Goal: Task Accomplishment & Management: Complete application form

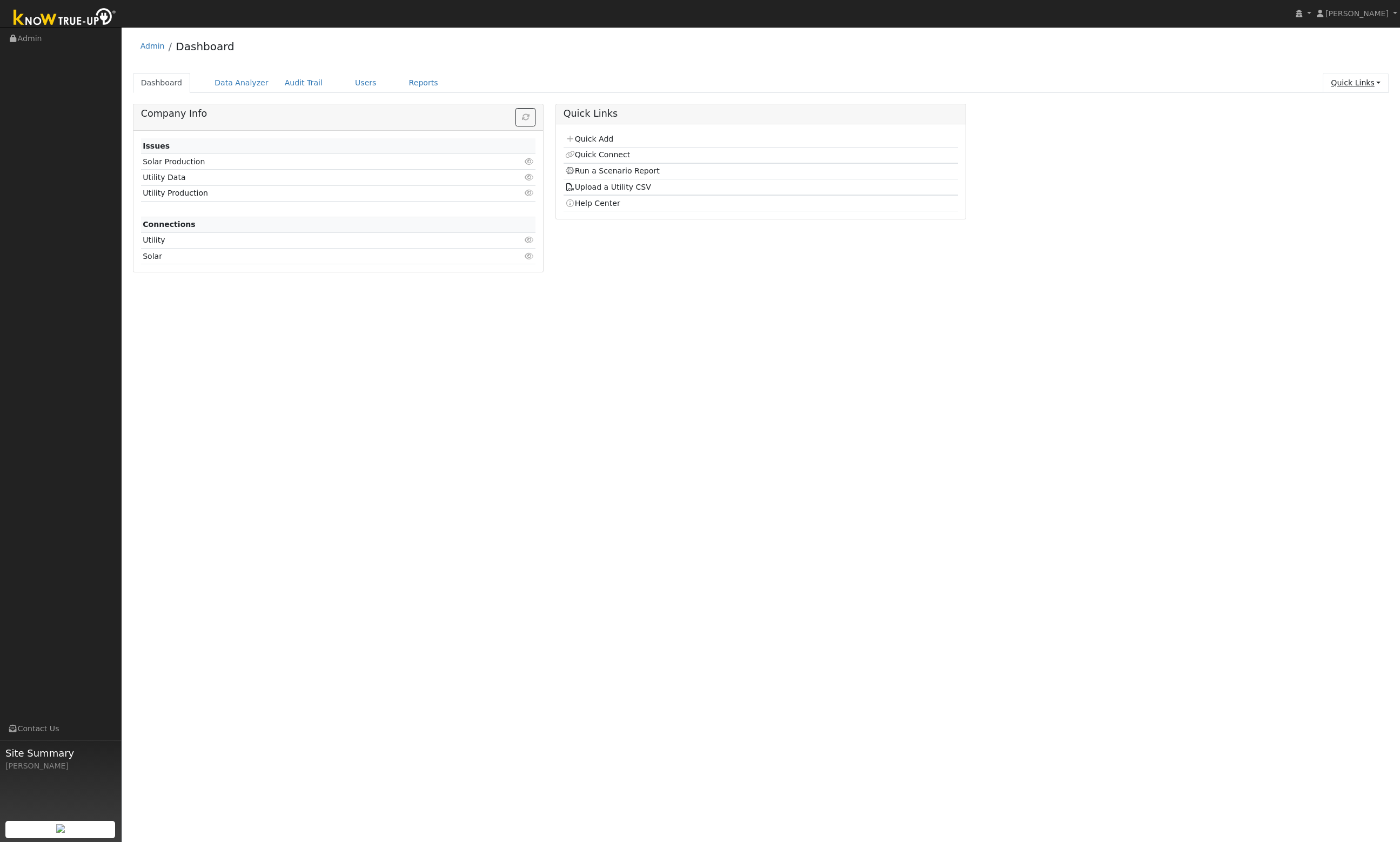
click at [1348, 81] on link "Quick Links" at bounding box center [1356, 83] width 66 height 20
click at [1344, 110] on link "Quick Add" at bounding box center [1334, 106] width 109 height 15
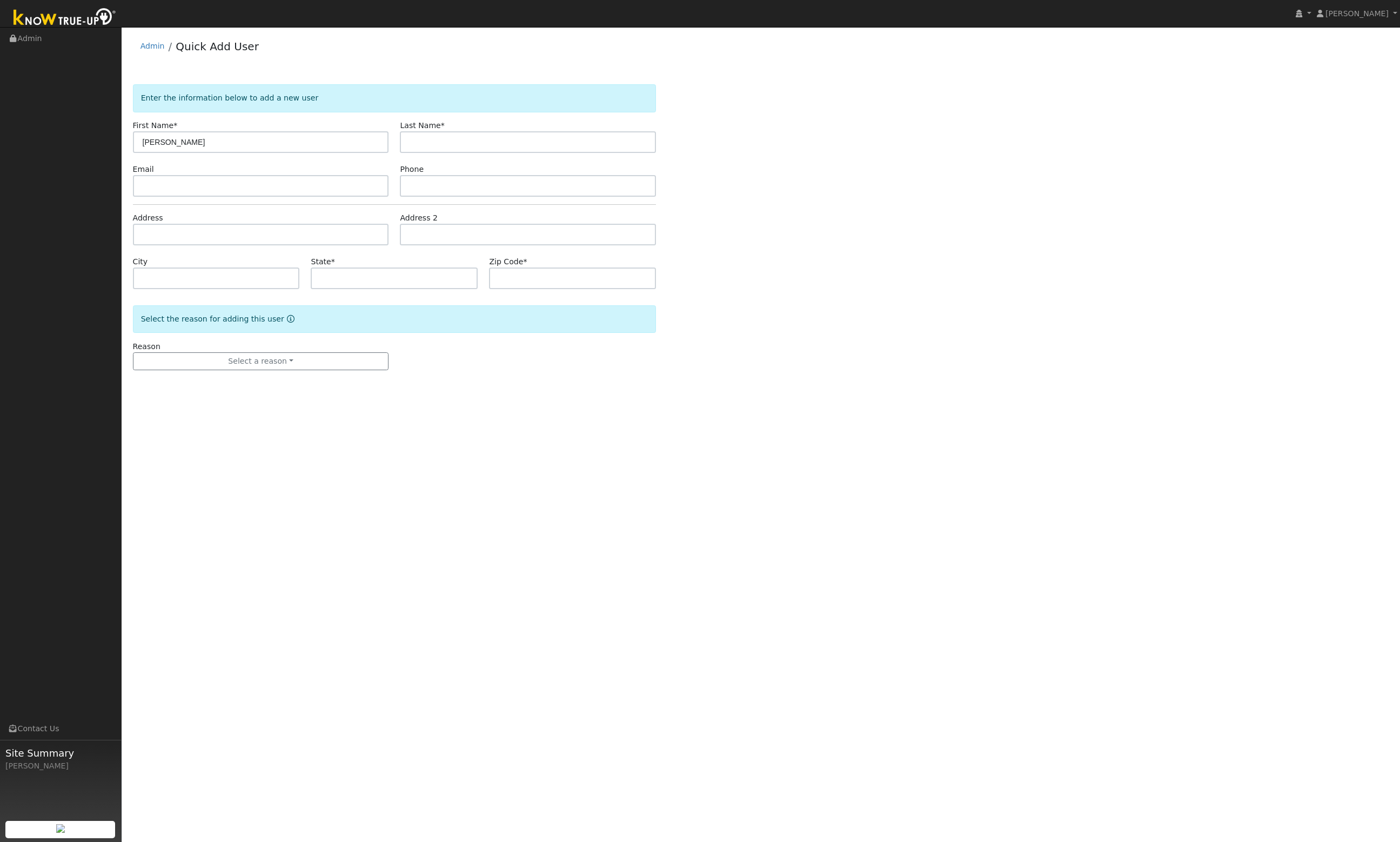
type input "Carlos"
type input "Romero"
click at [218, 195] on input "text" at bounding box center [261, 186] width 256 height 22
paste input "Cromero58@gmail.com"
type input "Cromero58@gmail.com"
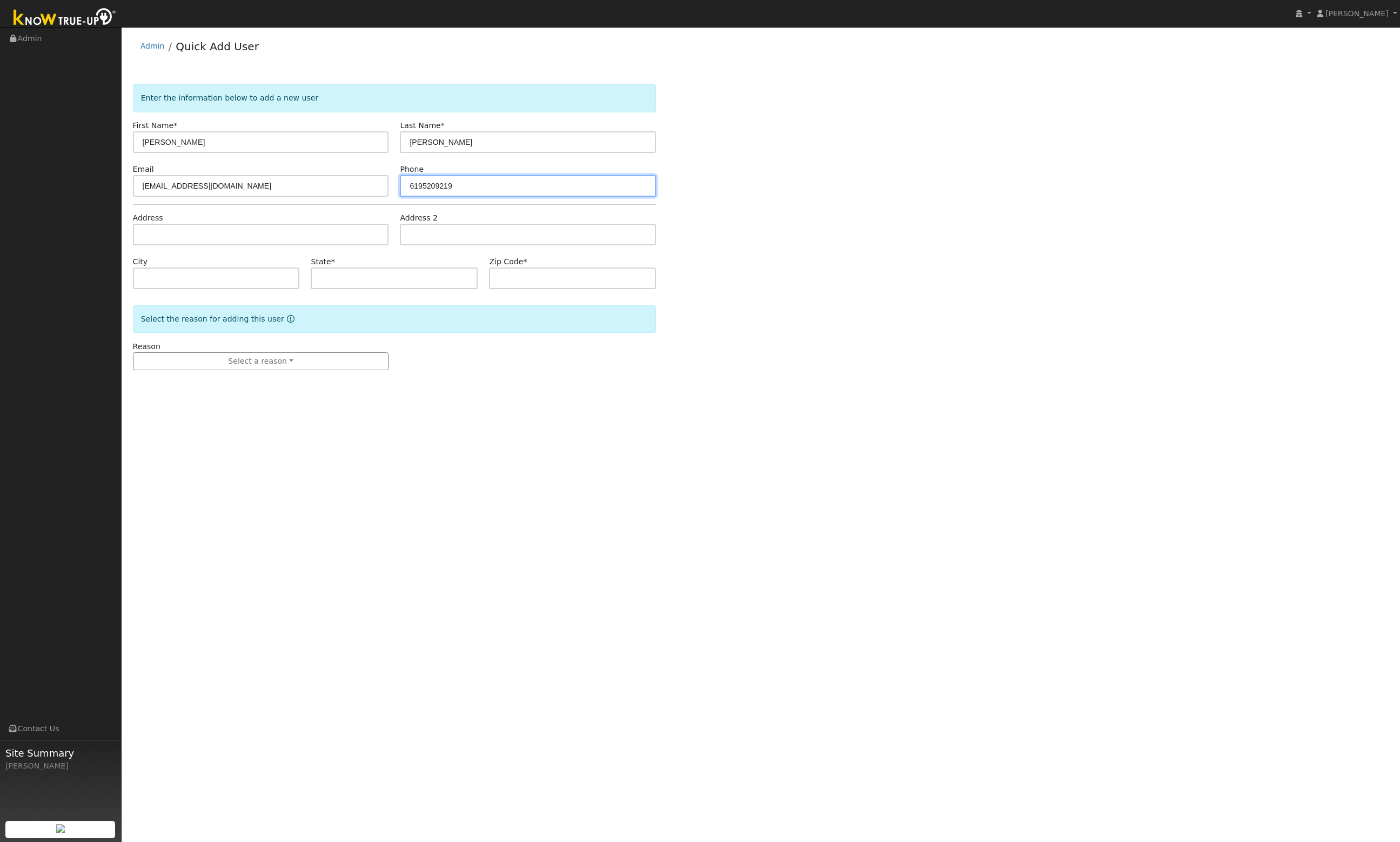
type input "6195209219"
type input "9614-16 Lakeview Road"
type input "Lakeside"
type input "CA"
type input "92040"
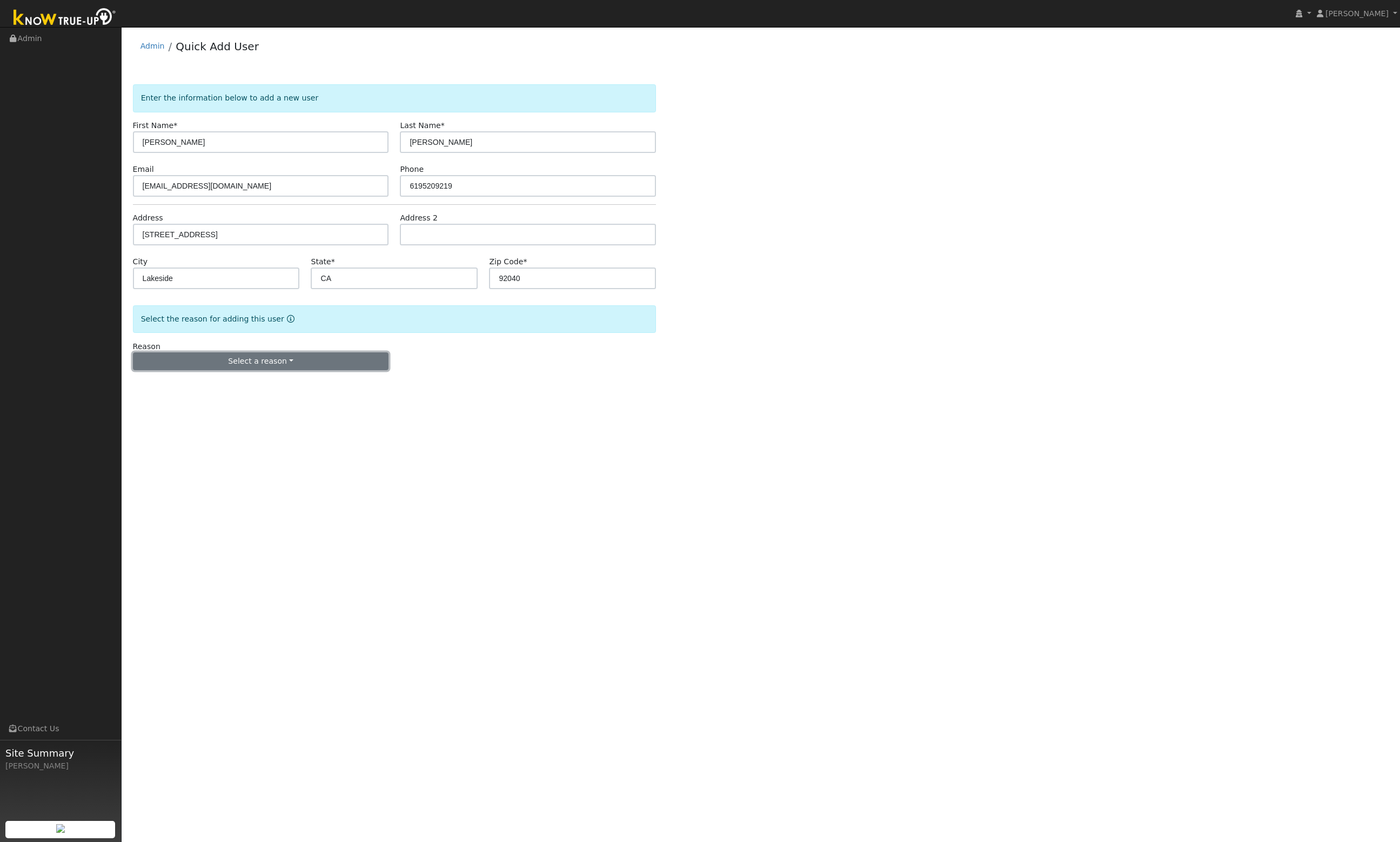
click at [278, 356] on button "Select a reason" at bounding box center [261, 362] width 256 height 19
click at [217, 413] on link "New customer has solar" at bounding box center [193, 414] width 119 height 15
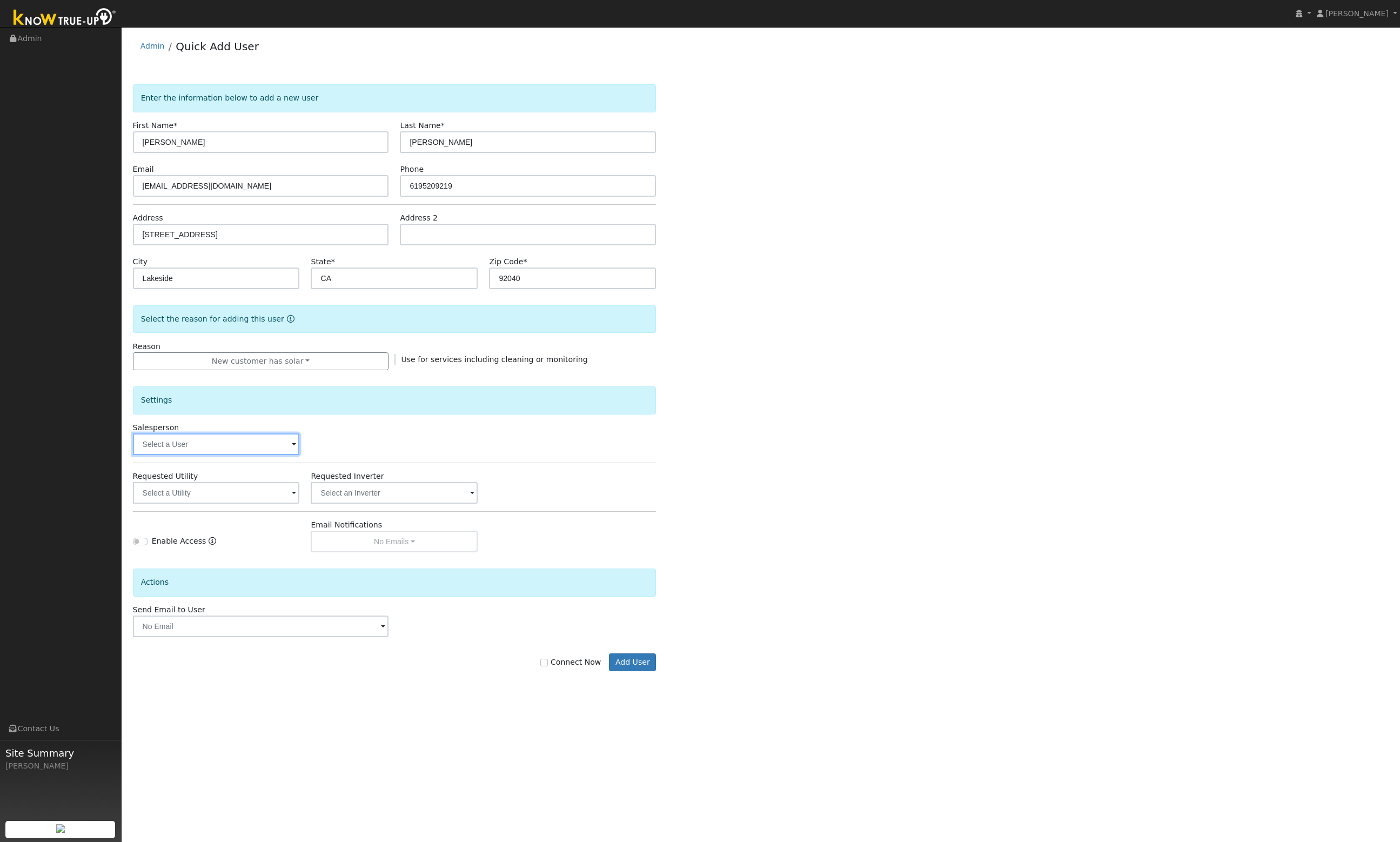
click at [204, 442] on input "text" at bounding box center [216, 444] width 167 height 22
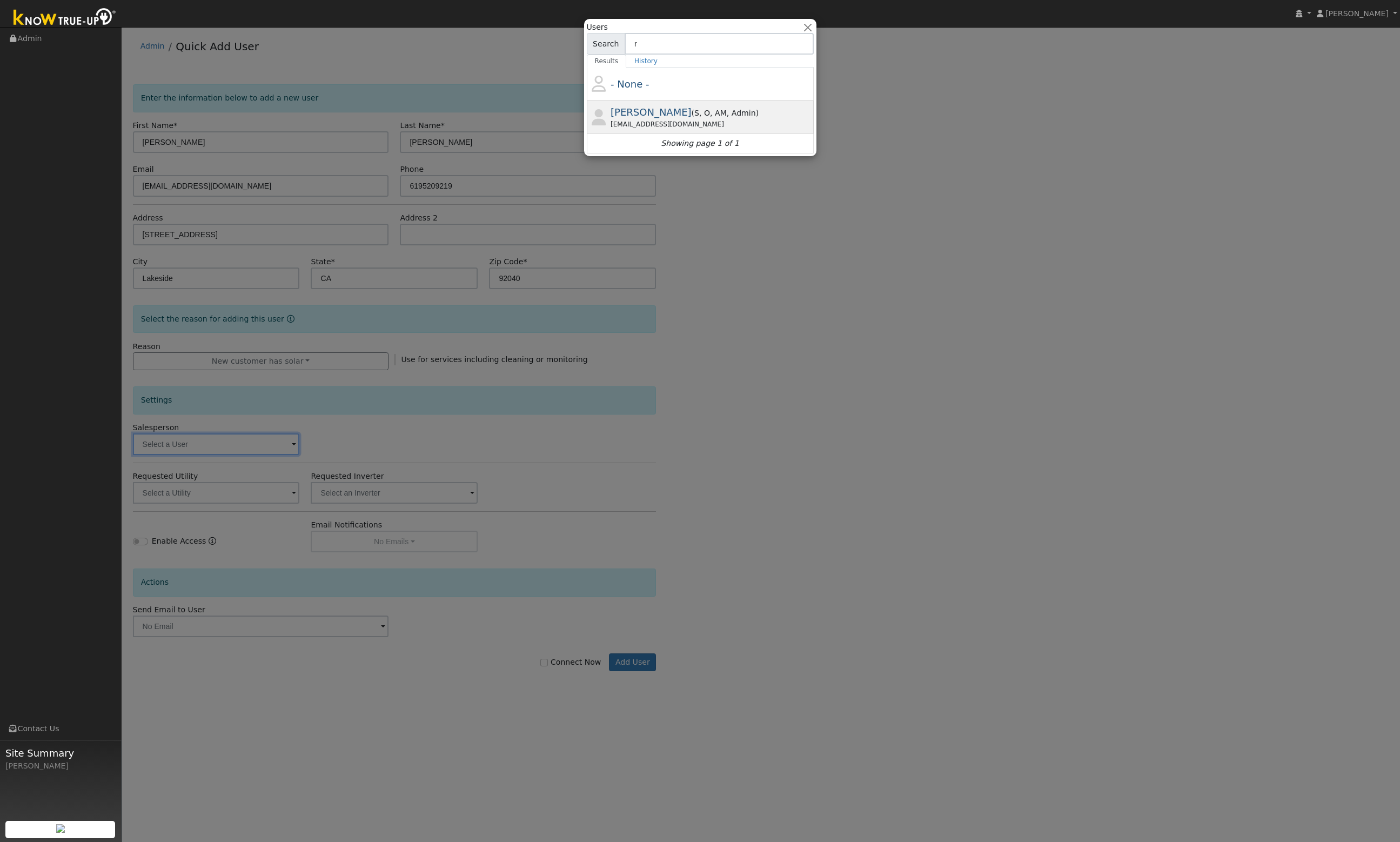
type input "r"
click at [727, 108] on span ", Admin" at bounding box center [741, 113] width 29 height 9
type input "[PERSON_NAME]"
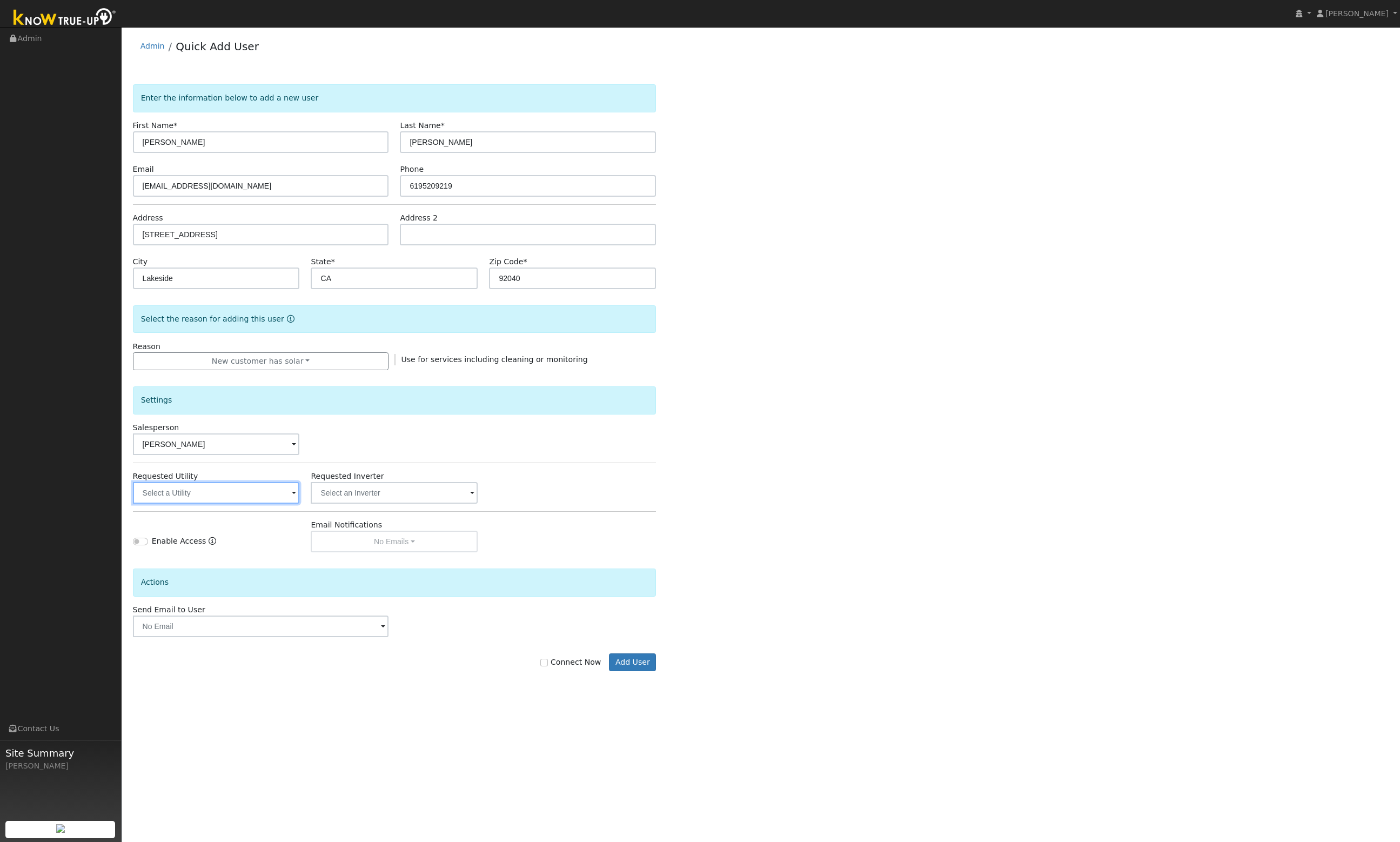
click at [270, 494] on input "text" at bounding box center [216, 493] width 167 height 22
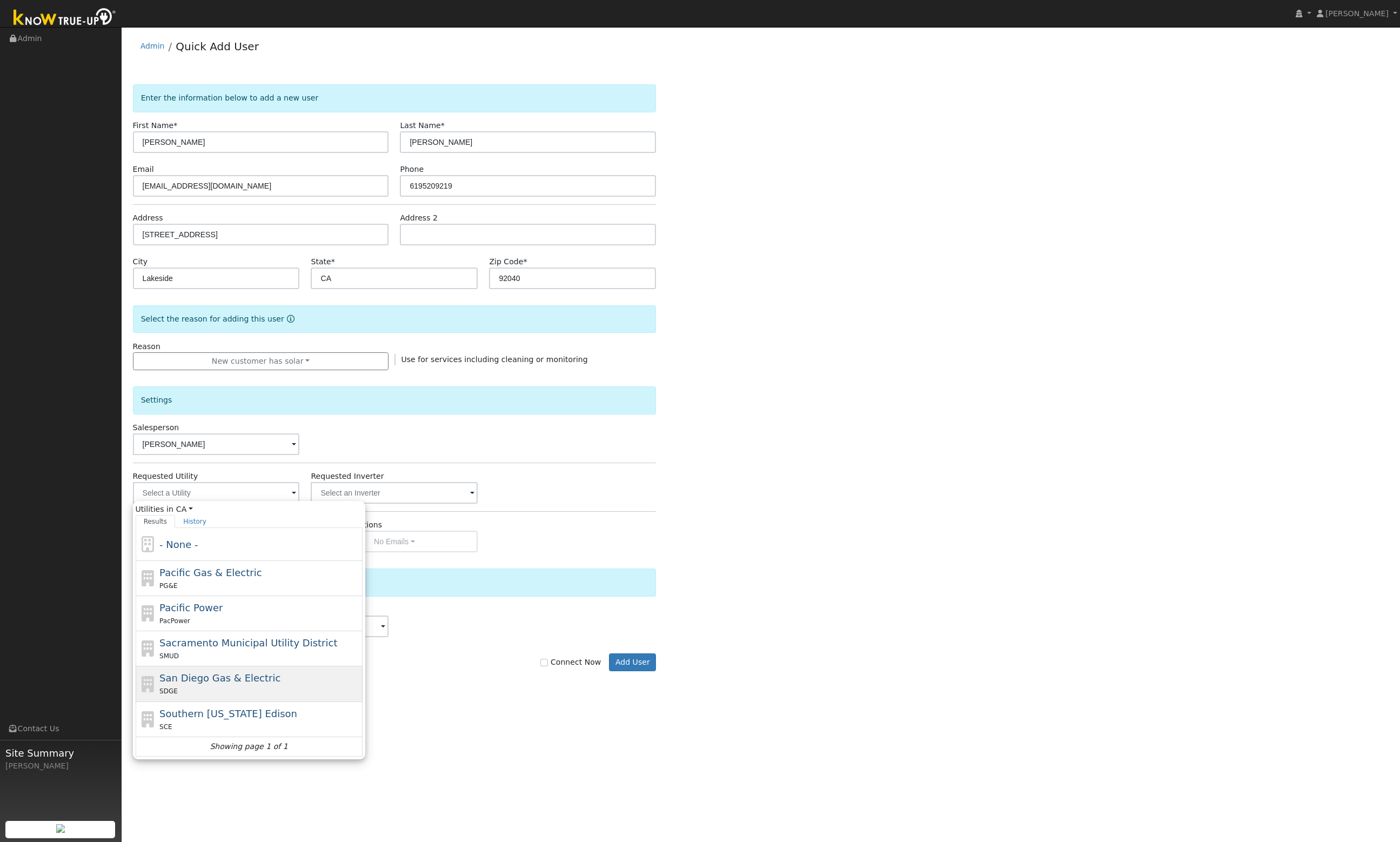
click at [230, 675] on span "San Diego Gas & Electric" at bounding box center [219, 678] width 121 height 11
type input "San Diego Gas & Electric"
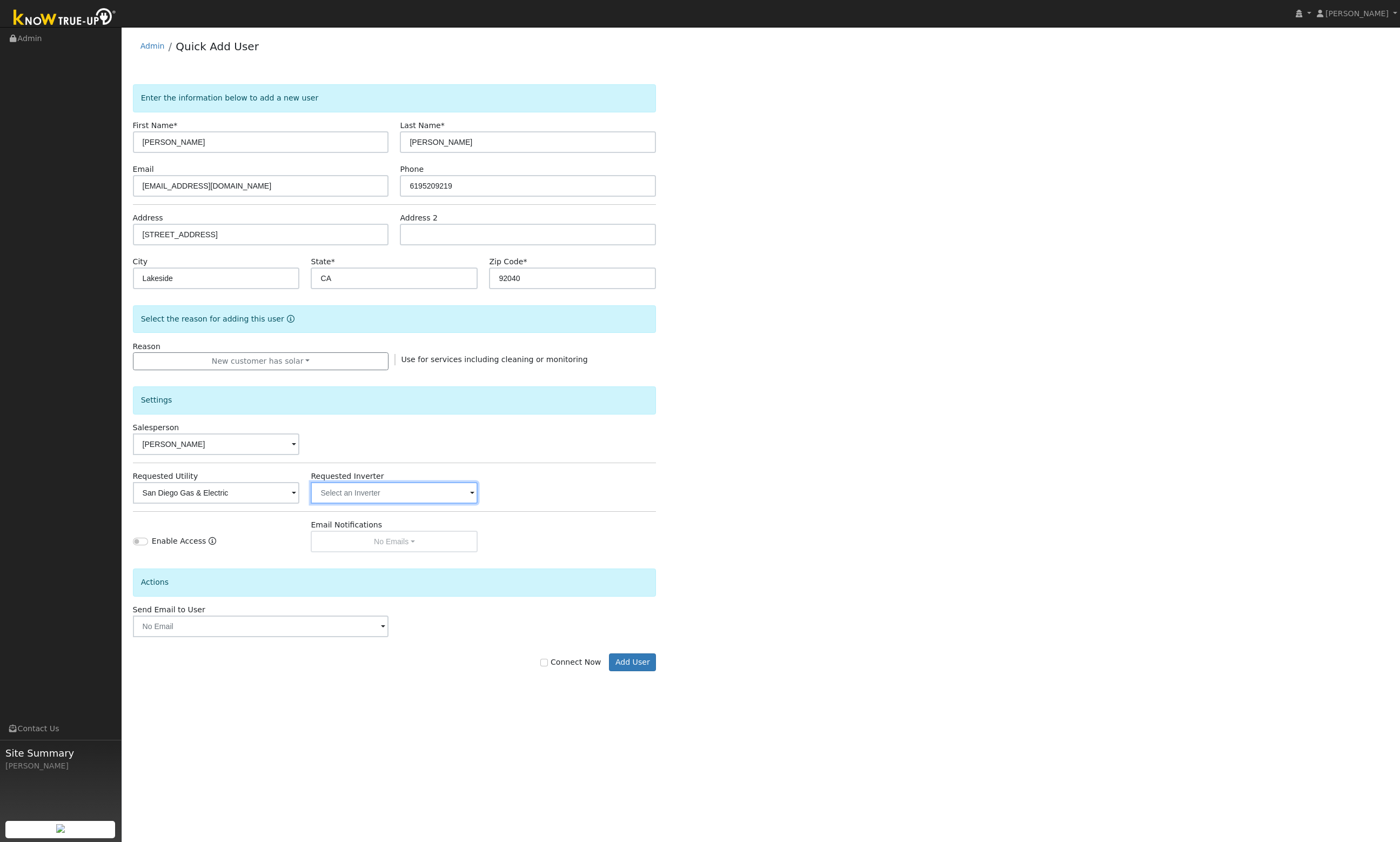
click at [380, 496] on input "text" at bounding box center [394, 493] width 167 height 22
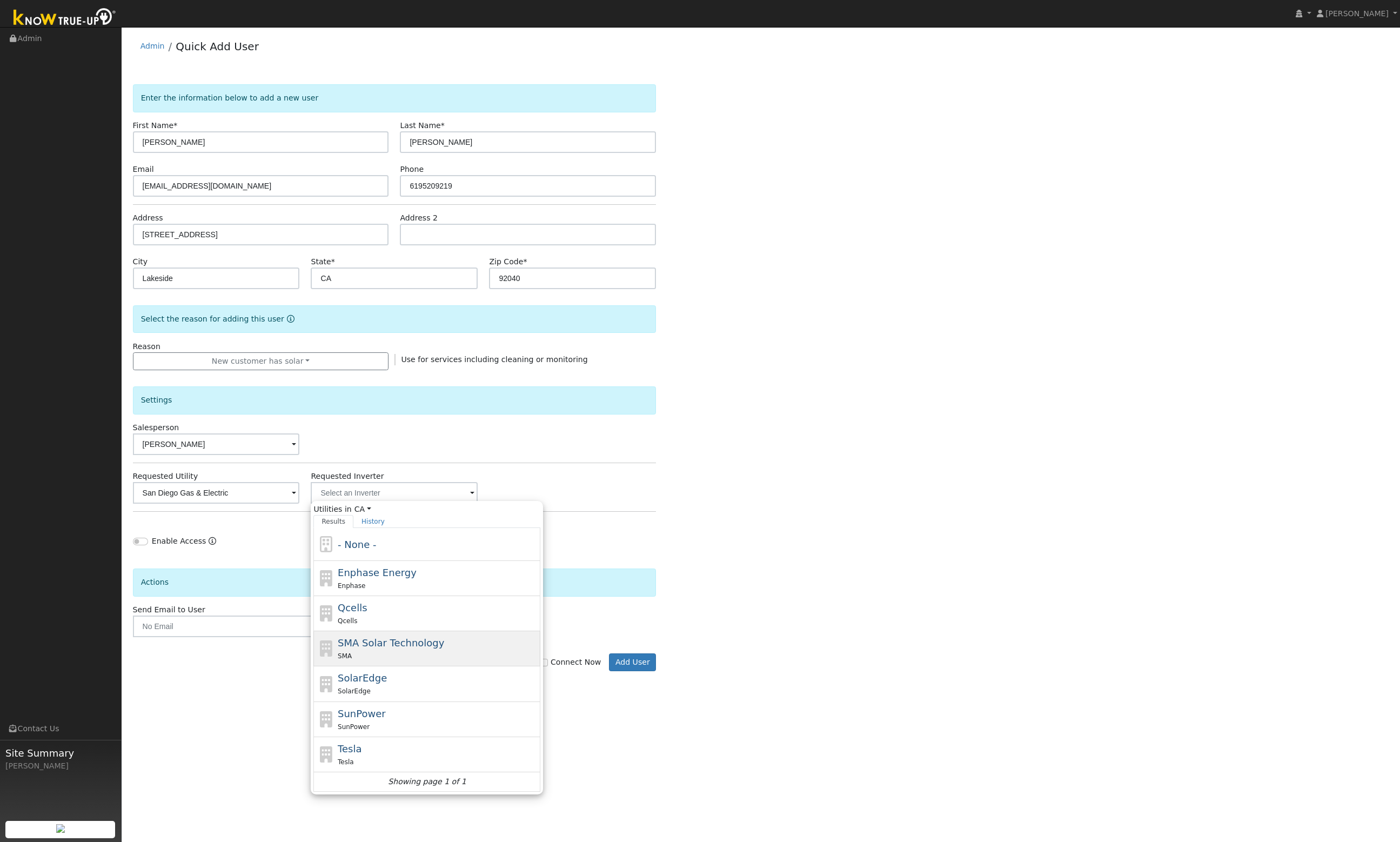
click at [426, 654] on div "SMA" at bounding box center [438, 655] width 200 height 11
type input "SMA Solar Technology"
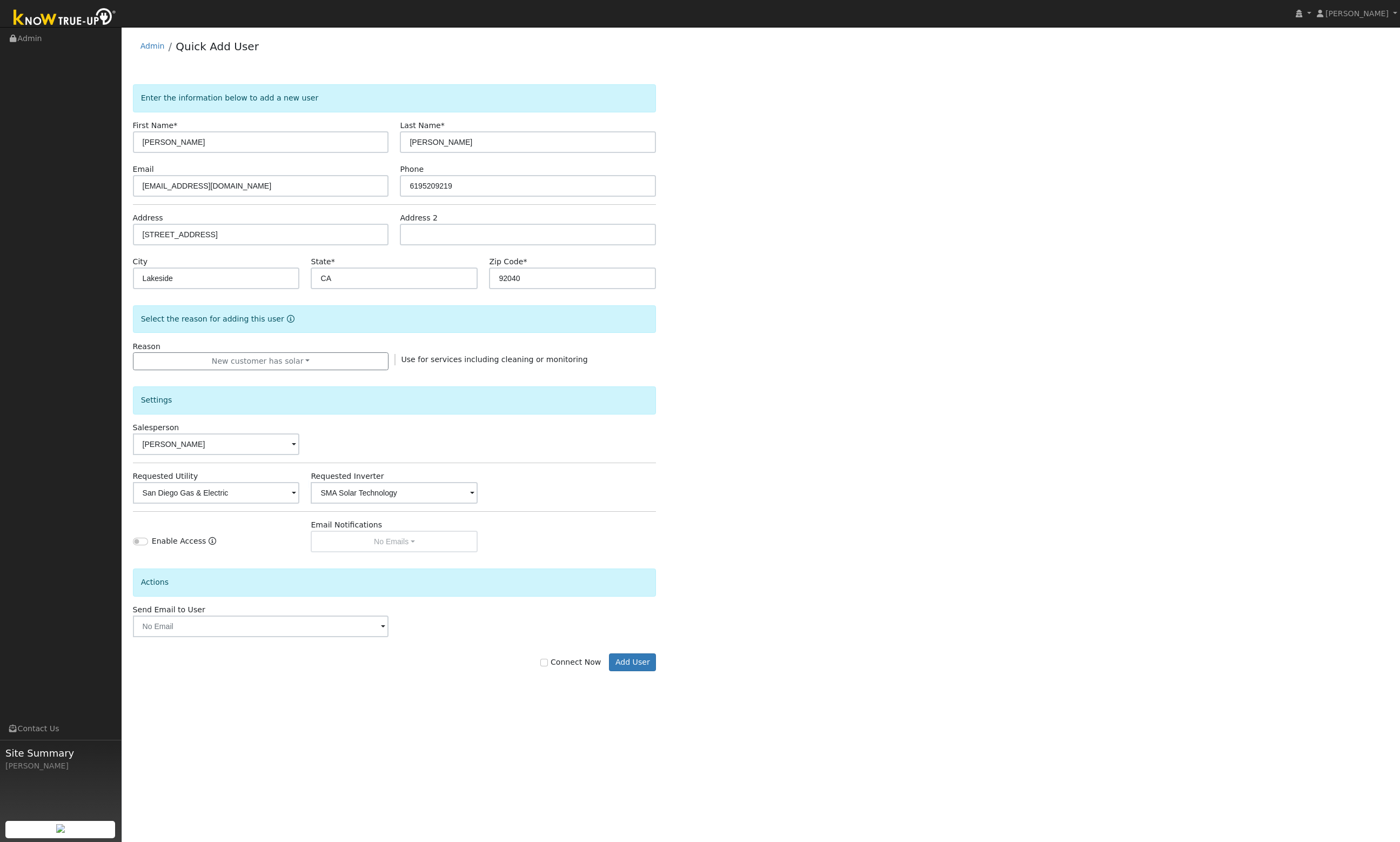
click at [624, 513] on div "Settings Salesperson Richard Massey Requested Utility San Diego Gas & Electric …" at bounding box center [394, 461] width 524 height 182
click at [144, 544] on input "Enable Access" at bounding box center [141, 542] width 15 height 8
checkbox input "true"
click at [369, 627] on input "text" at bounding box center [261, 626] width 256 height 22
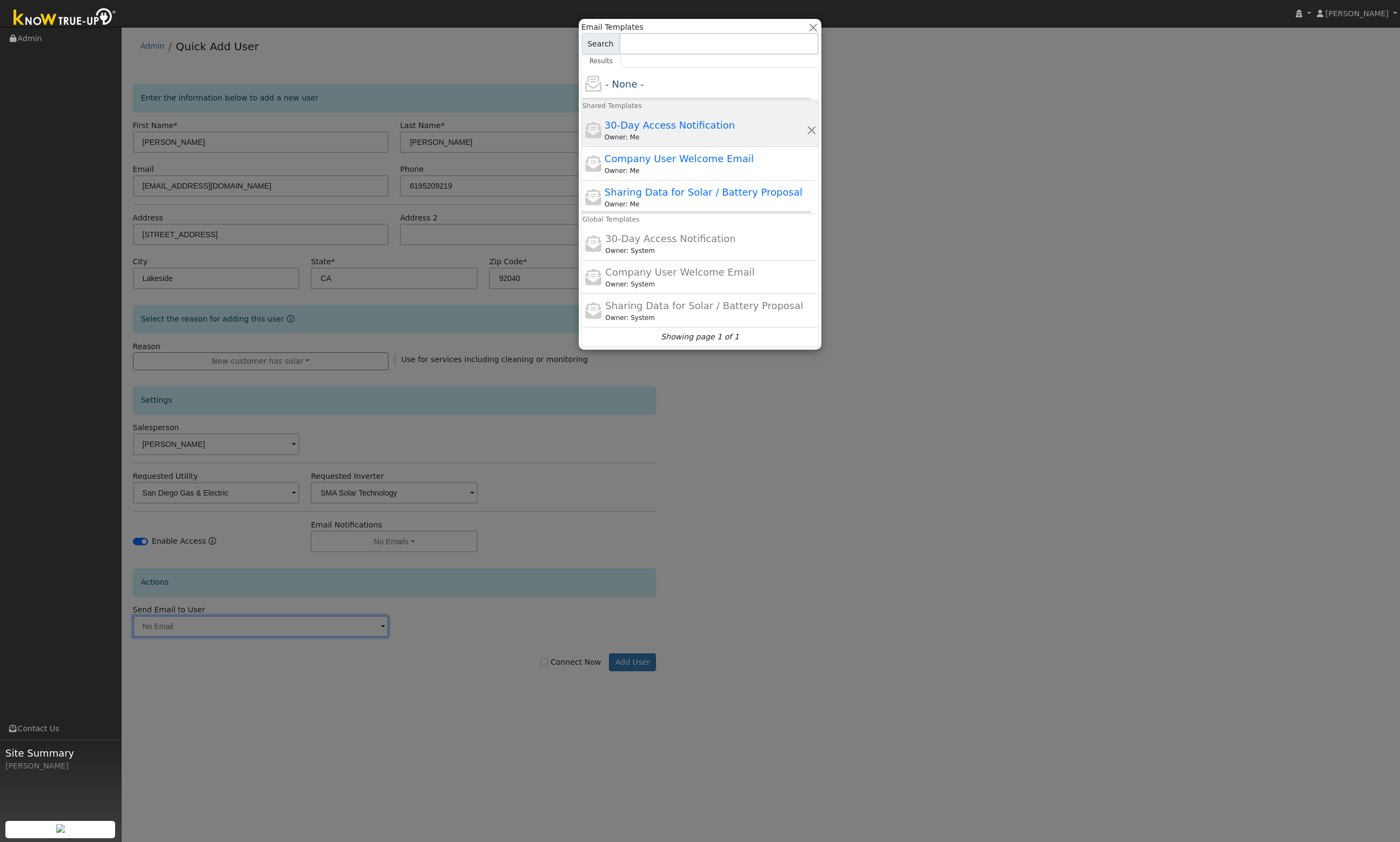
click at [687, 119] on span "30-Day Access Notification" at bounding box center [670, 125] width 130 height 11
type input "30-Day Access Notification"
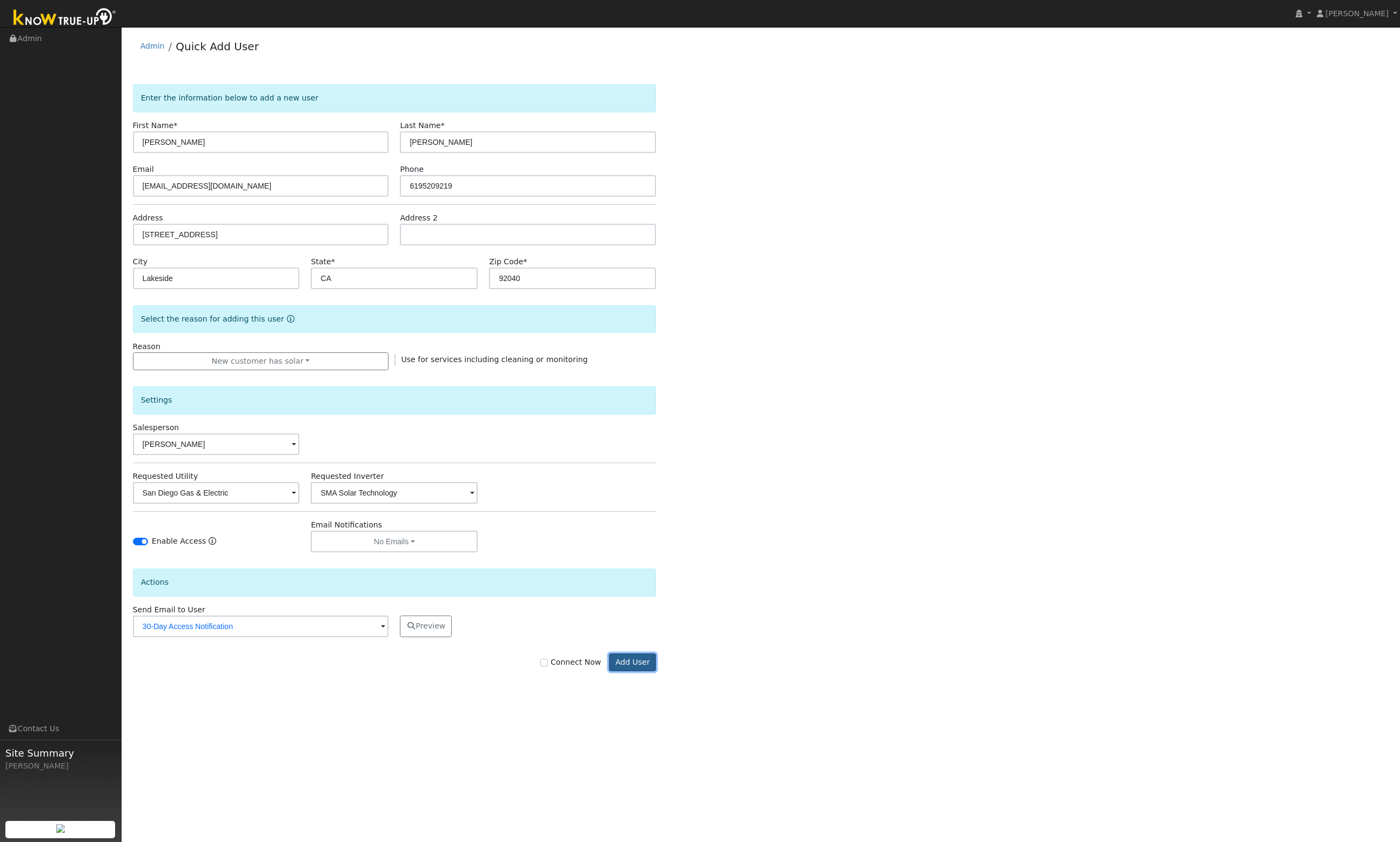
click at [642, 664] on button "Add User" at bounding box center [632, 663] width 47 height 19
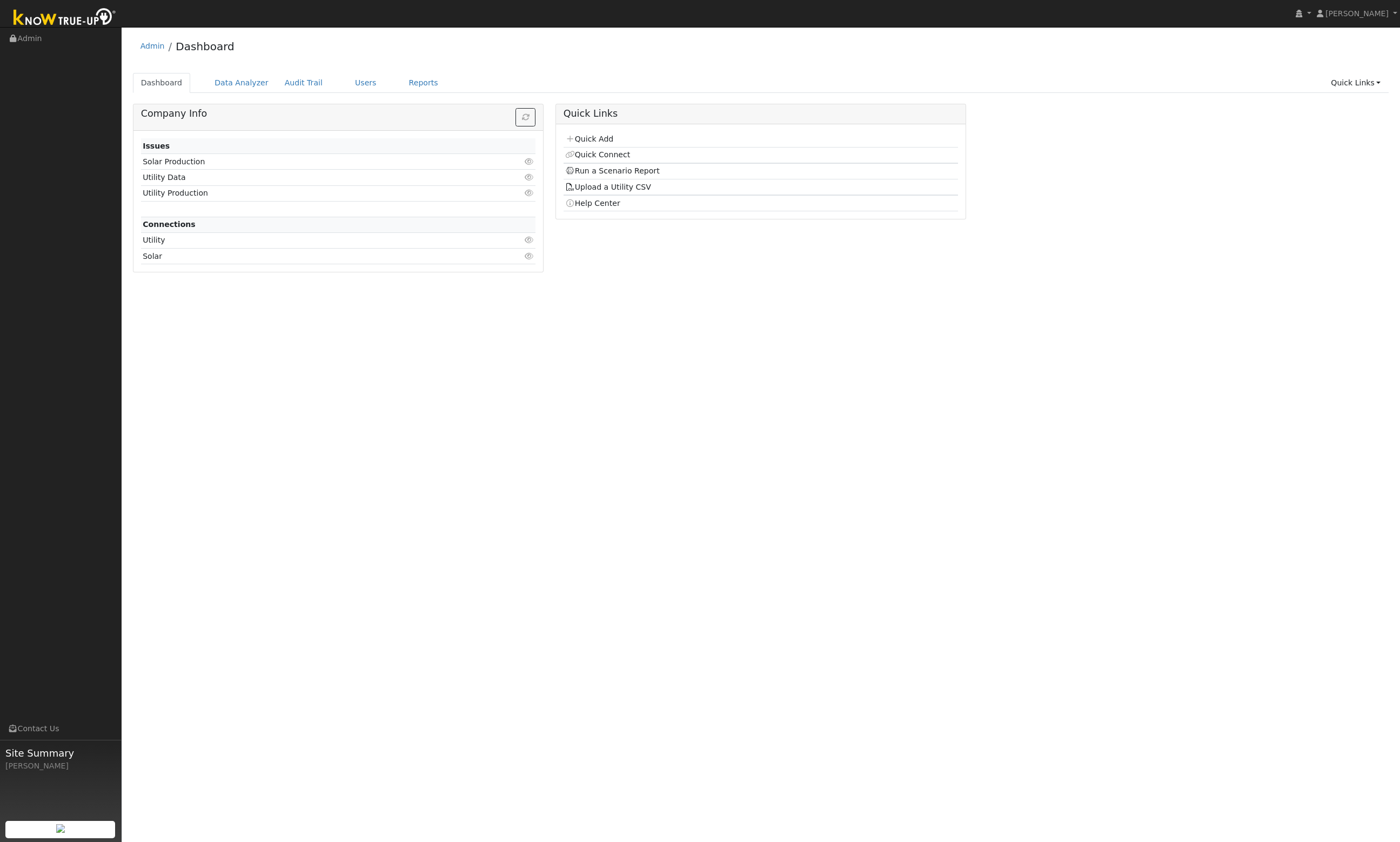
click at [958, 379] on div "User Profile First name Last name Email Email Notifications No Emails No Emails…" at bounding box center [760, 434] width 1279 height 815
click at [1346, 80] on link "Quick Links" at bounding box center [1356, 83] width 66 height 20
click at [1321, 109] on link "Quick Add" at bounding box center [1334, 106] width 109 height 15
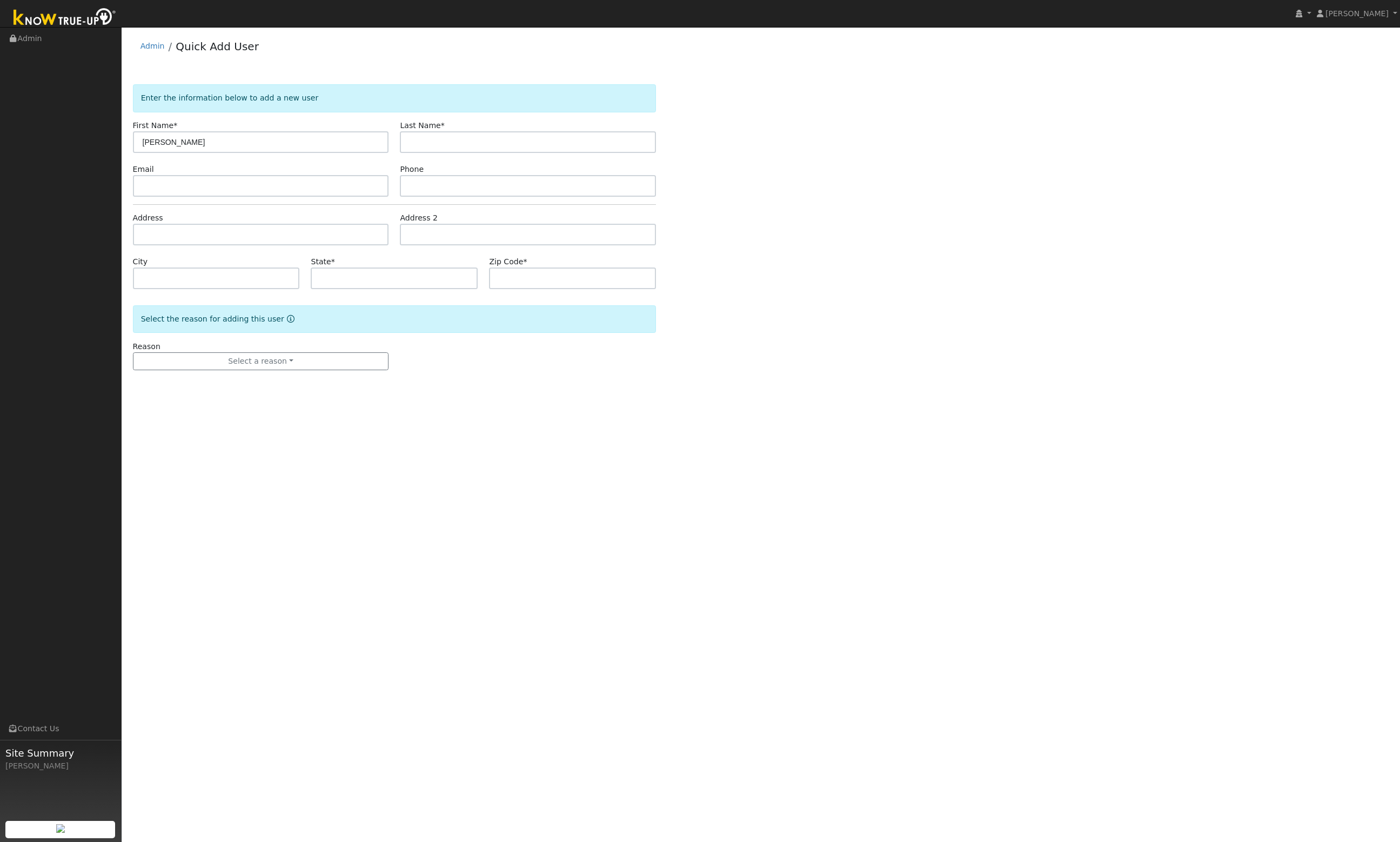
type input "Sam"
type input "Hoffman"
drag, startPoint x: 1050, startPoint y: 394, endPoint x: 717, endPoint y: 321, distance: 340.9
click at [1050, 394] on div "User Profile First name Last name Email Email Notifications No Emails No Emails…" at bounding box center [760, 434] width 1279 height 815
click at [282, 192] on input "text" at bounding box center [261, 186] width 256 height 22
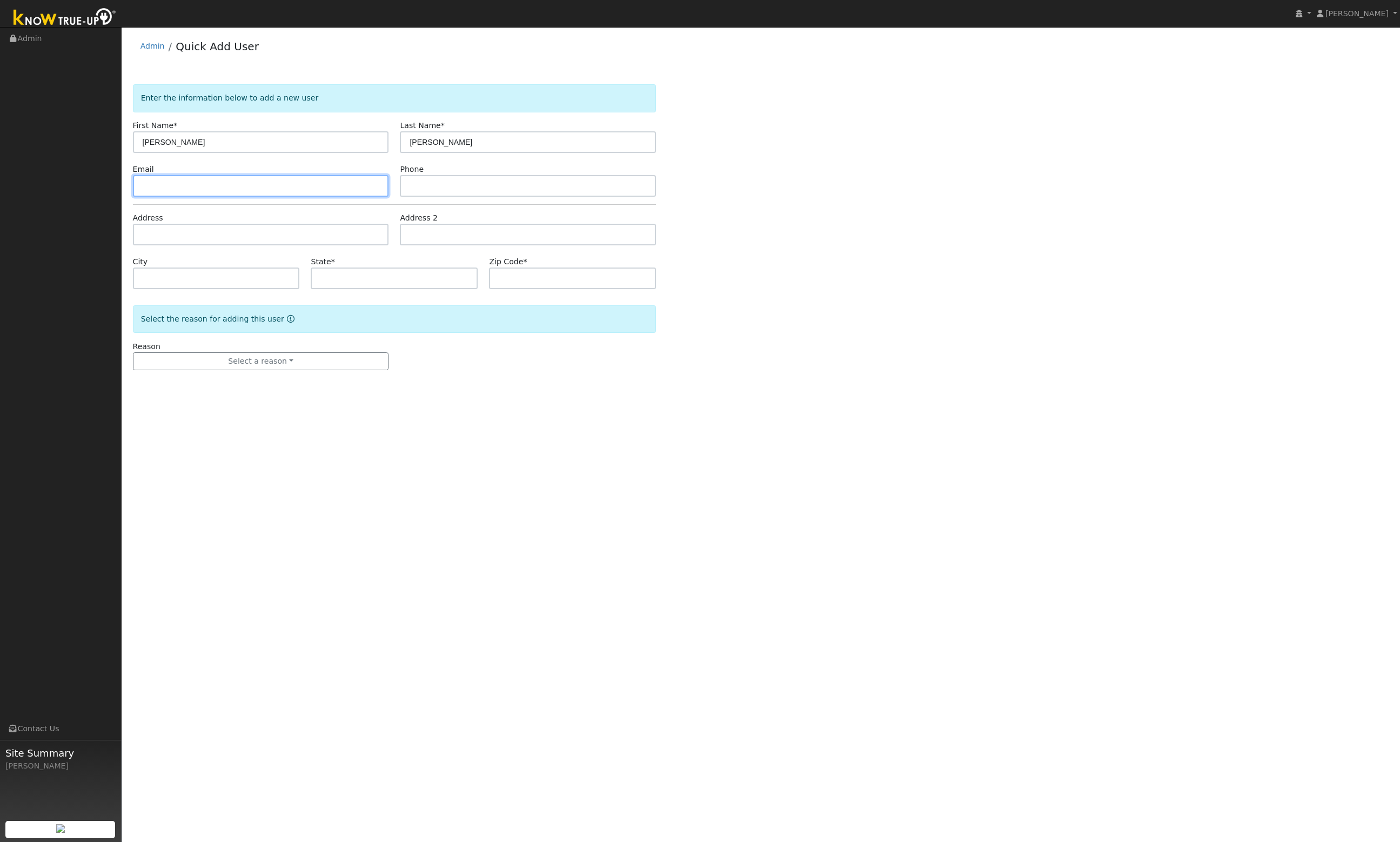
paste input "hikermichah3@gmail.com"
type input "hikermichah3@gmail.com"
drag, startPoint x: 1055, startPoint y: 386, endPoint x: 940, endPoint y: 351, distance: 120.2
click at [1055, 386] on div "Enter the information below to add a new user First Name * Sam Last Name * Hoff…" at bounding box center [761, 238] width 1256 height 307
click at [515, 200] on form "Enter the information below to add a new user First Name * Sam Last Name * Hoff…" at bounding box center [394, 238] width 524 height 307
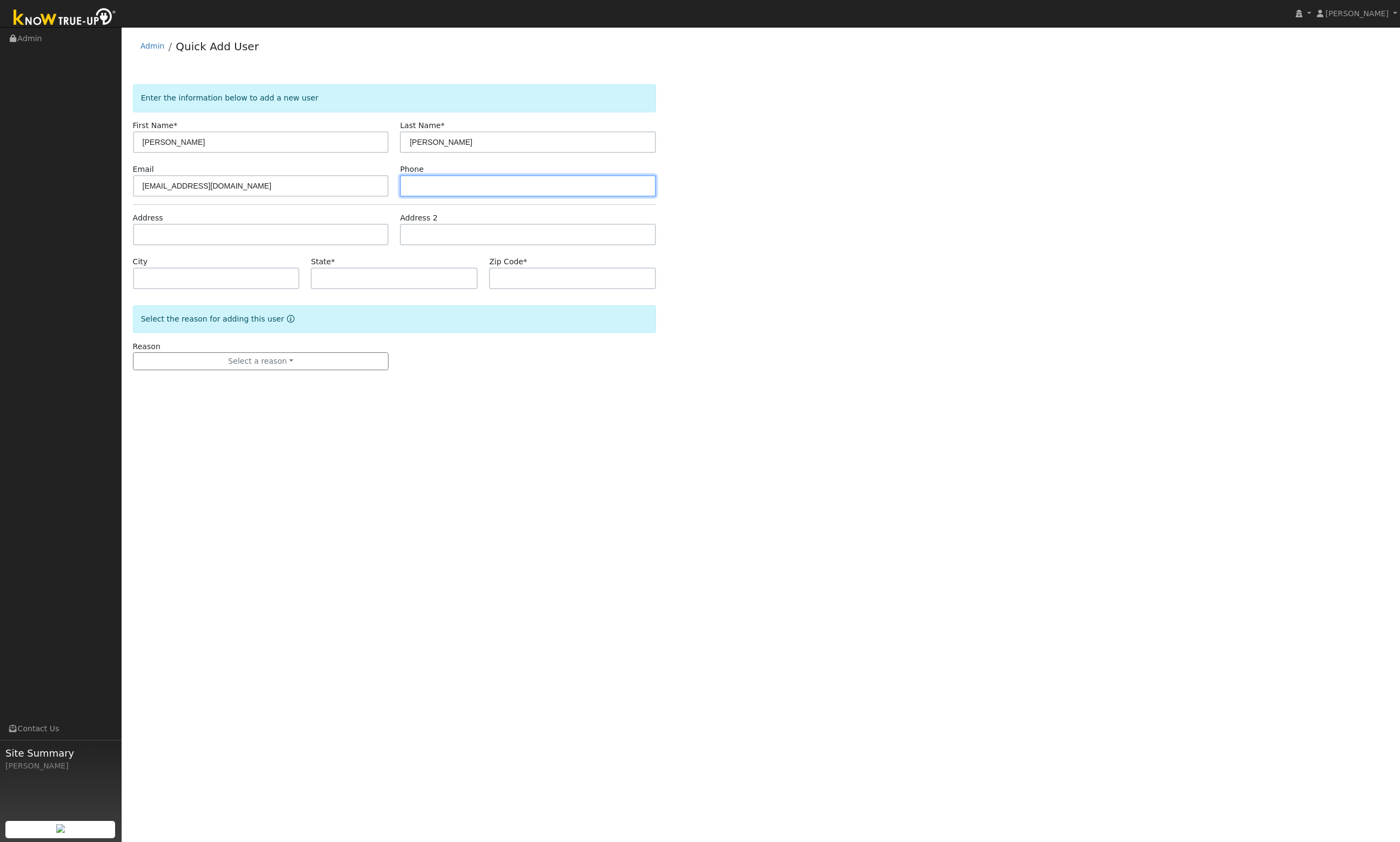
click at [492, 184] on input "text" at bounding box center [528, 186] width 256 height 22
paste input "16196071605"
type input "16196071605"
click at [1155, 399] on div "User Profile First name Last name Email Email Notifications No Emails No Emails…" at bounding box center [760, 434] width 1279 height 815
click at [356, 240] on input "text" at bounding box center [261, 235] width 256 height 22
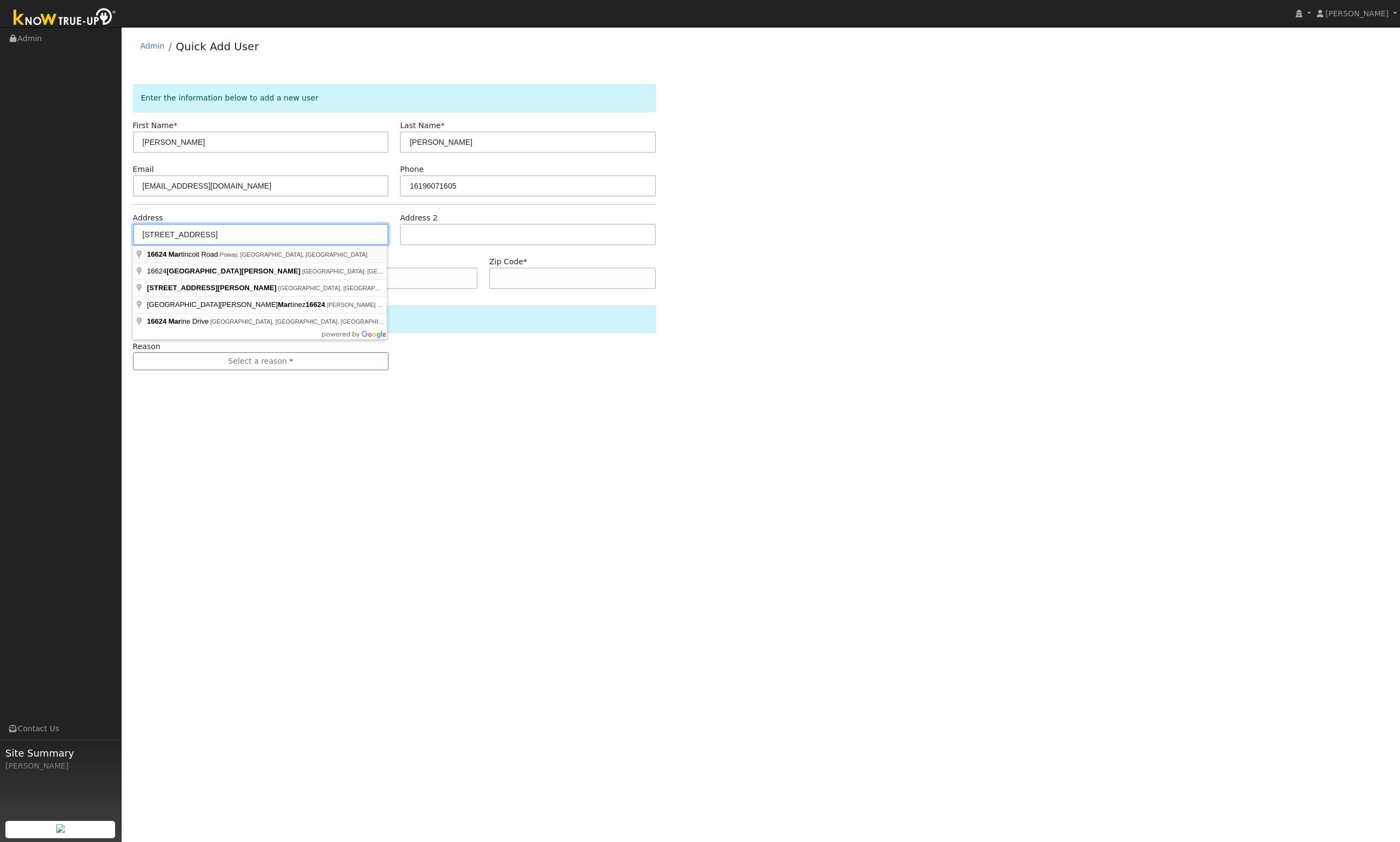
type input "16624 Martincoit Road"
type input "Poway"
type input "CA"
type input "92064"
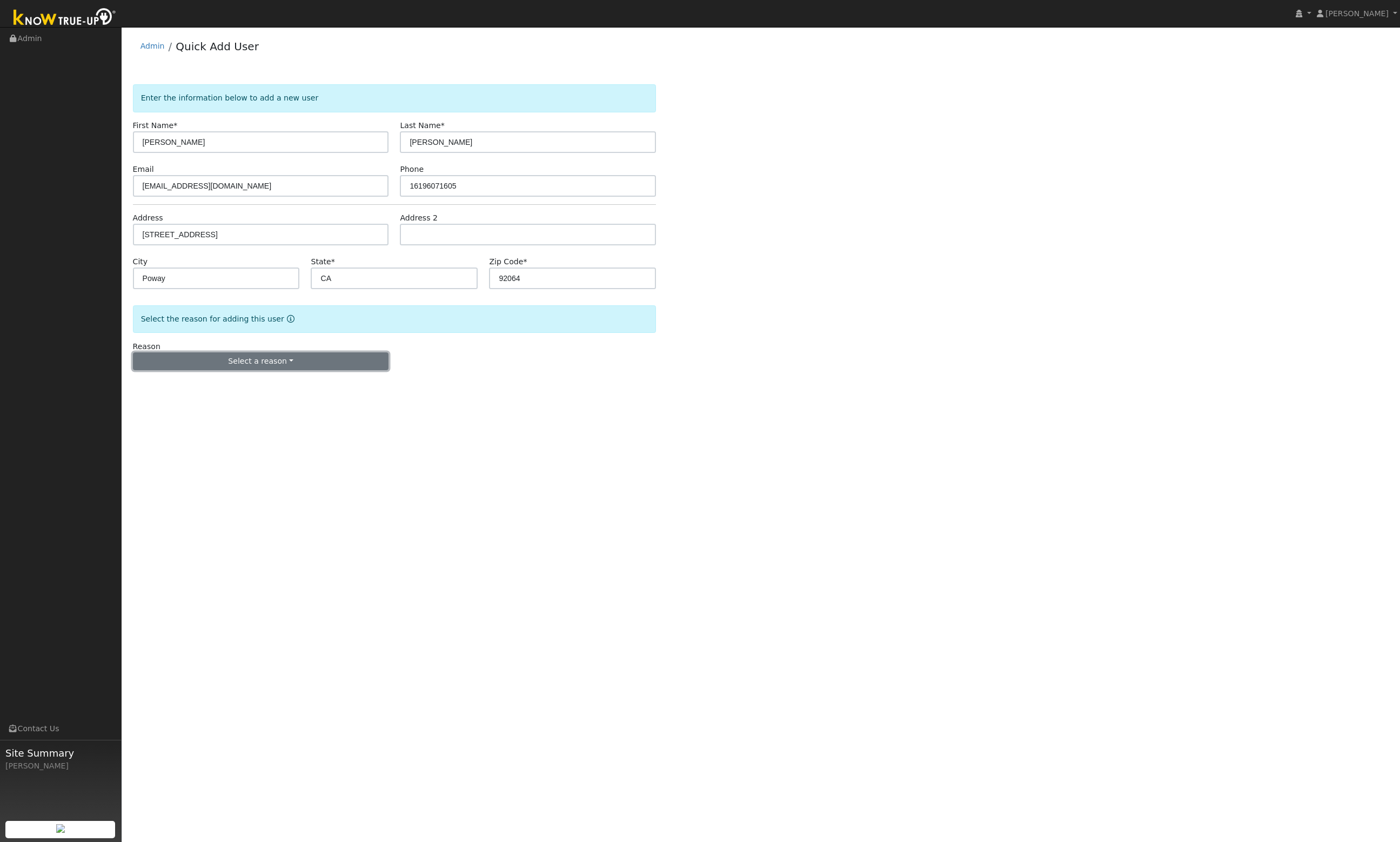
click at [288, 355] on button "Select a reason" at bounding box center [261, 362] width 256 height 19
click at [209, 415] on link "New customer has solar" at bounding box center [193, 414] width 119 height 15
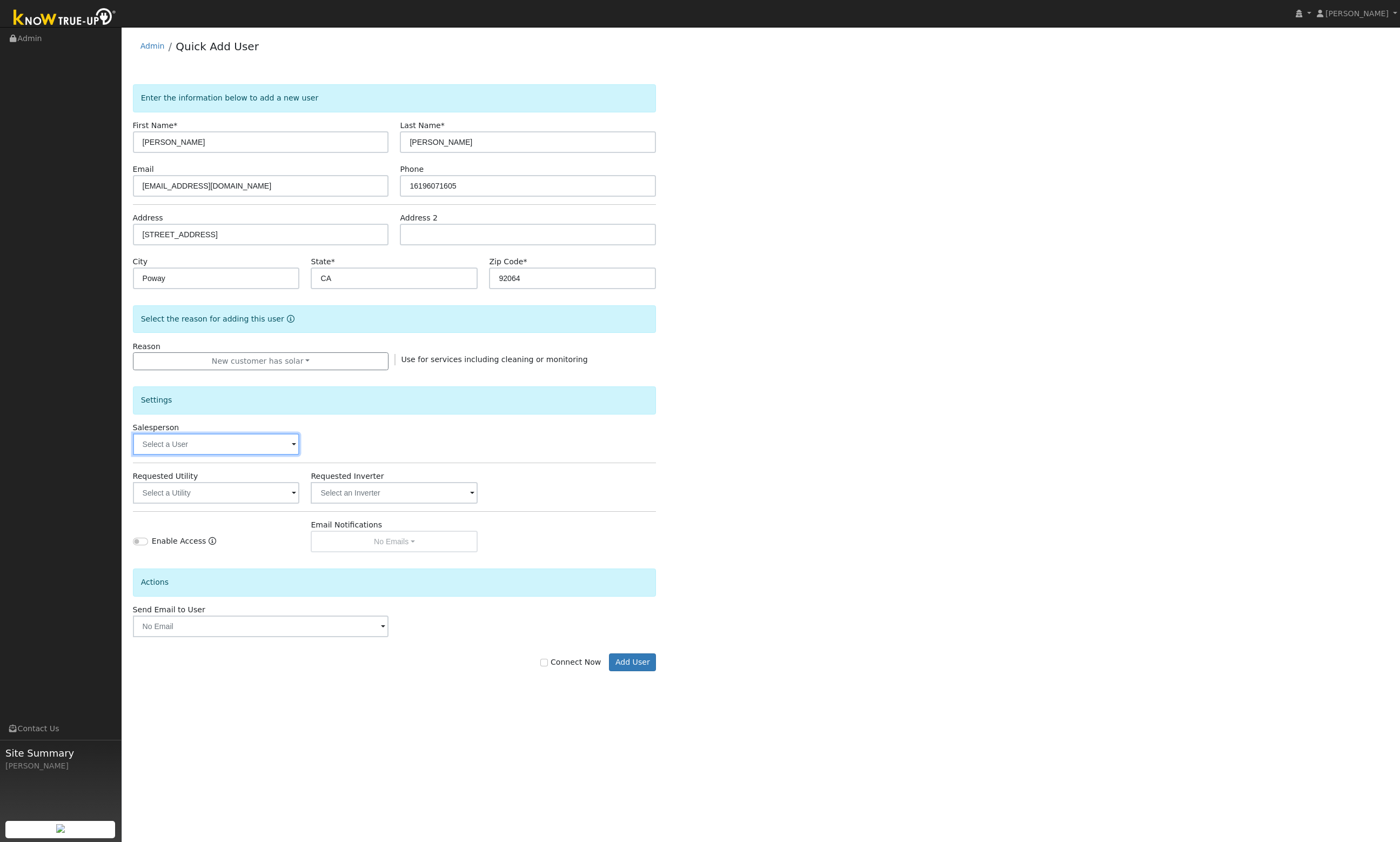
click at [214, 446] on input "text" at bounding box center [216, 444] width 167 height 22
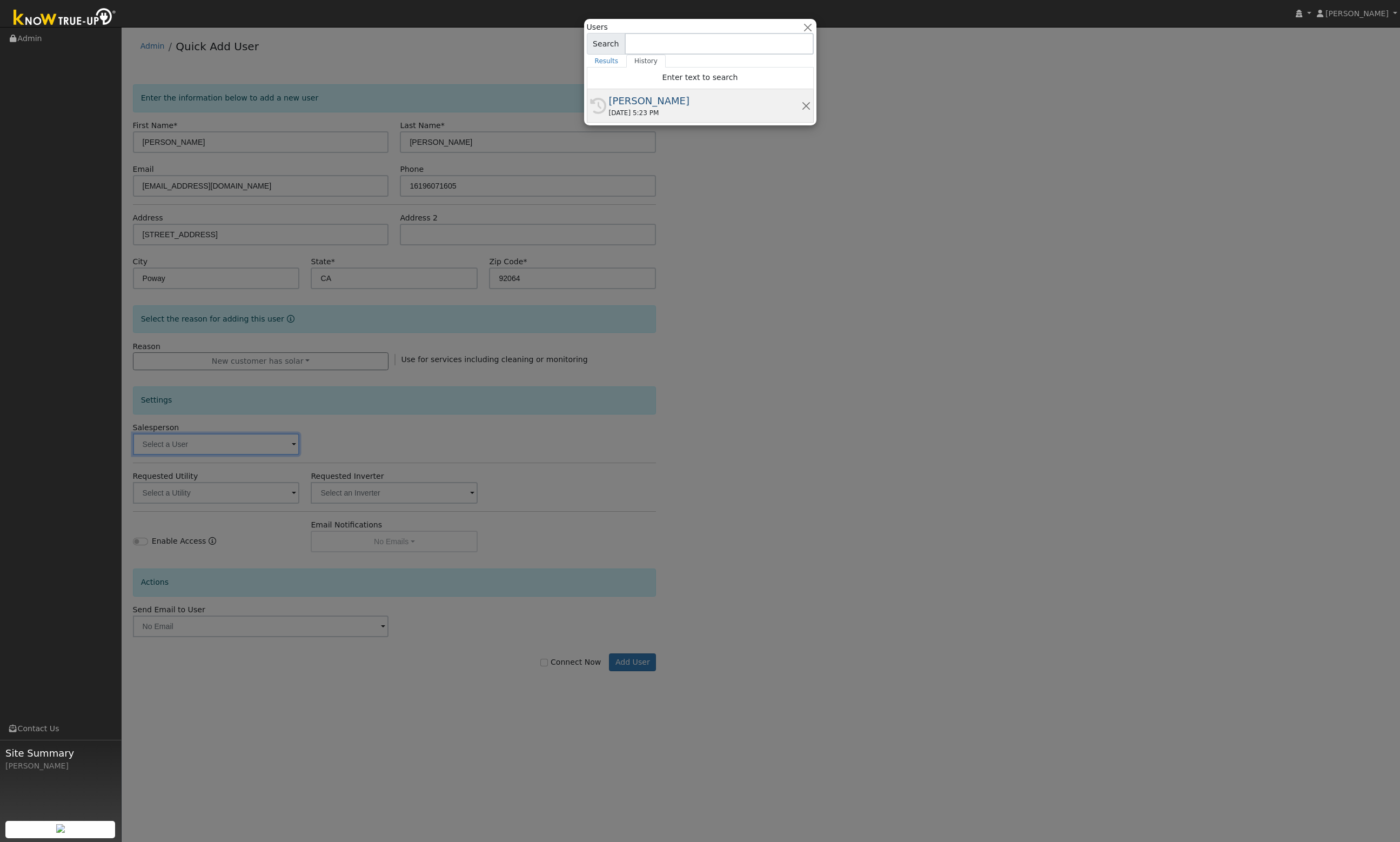
click at [643, 106] on div "[PERSON_NAME]" at bounding box center [705, 101] width 193 height 15
type input "[PERSON_NAME]"
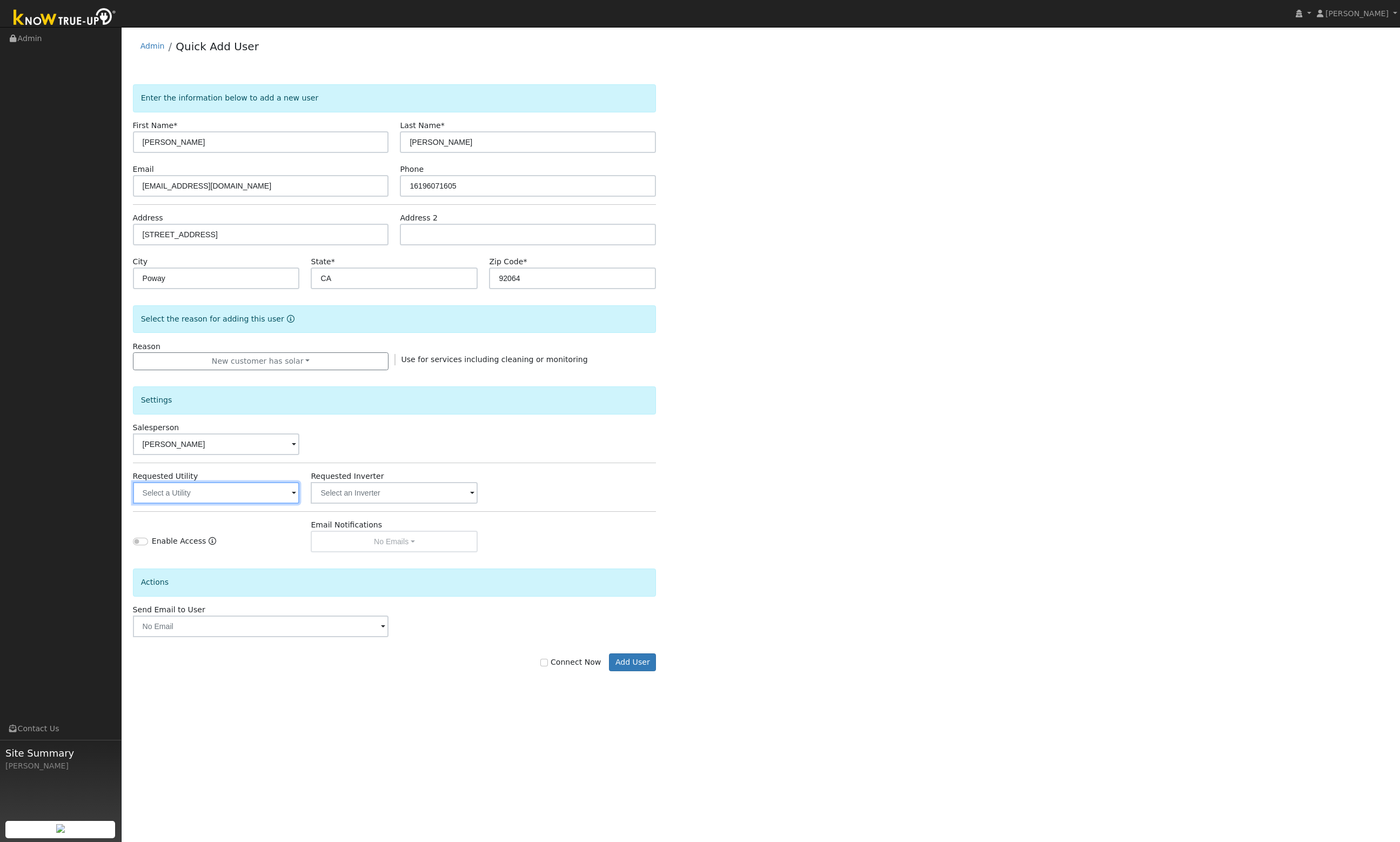
click at [253, 491] on input "text" at bounding box center [216, 493] width 167 height 22
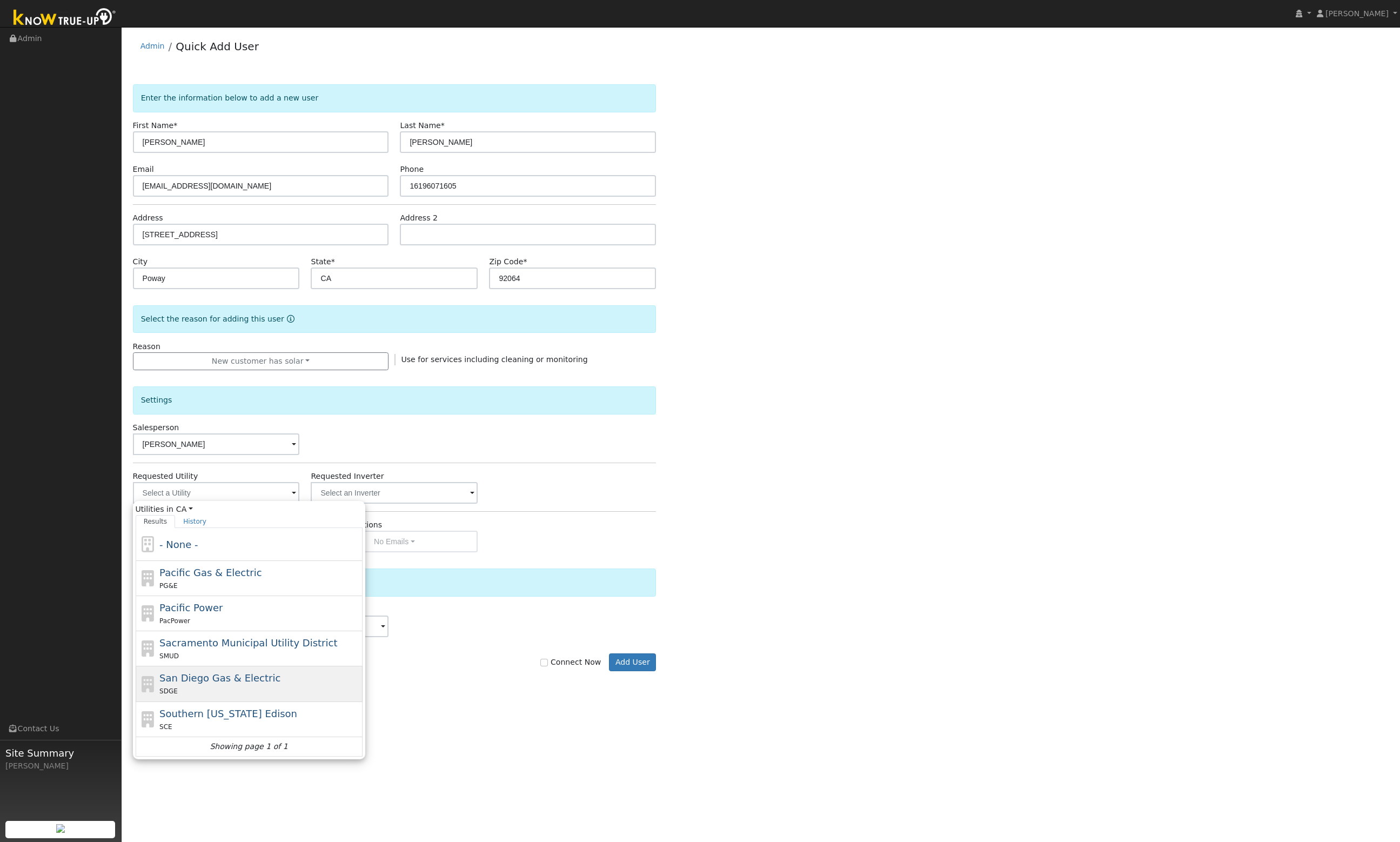
click at [242, 691] on div "SDGE" at bounding box center [259, 690] width 200 height 11
type input "San Diego Gas & Electric"
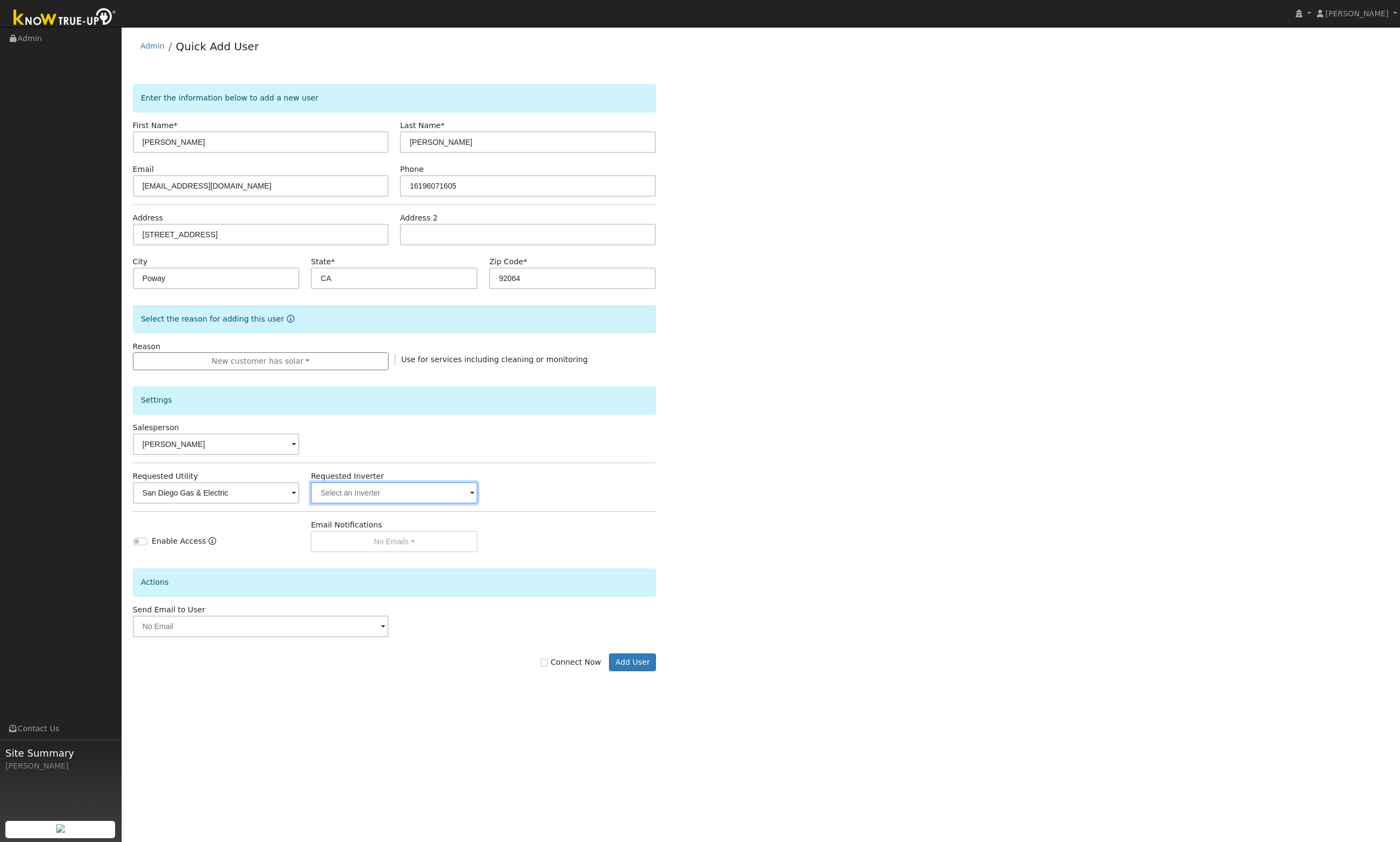
click at [403, 484] on input "text" at bounding box center [394, 493] width 167 height 22
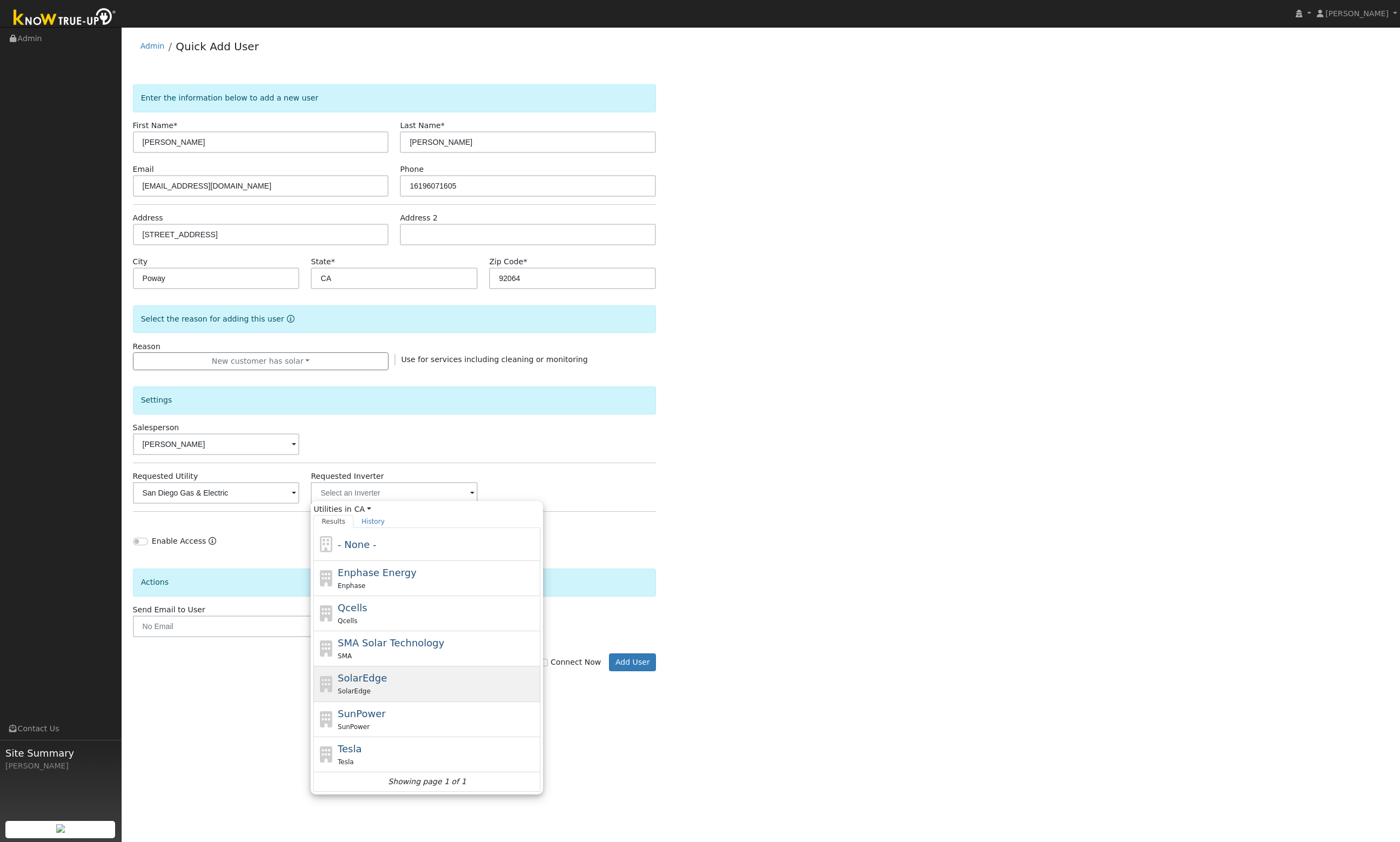
click at [412, 682] on div "SolarEdge SolarEdge" at bounding box center [438, 683] width 200 height 26
type input "SolarEdge"
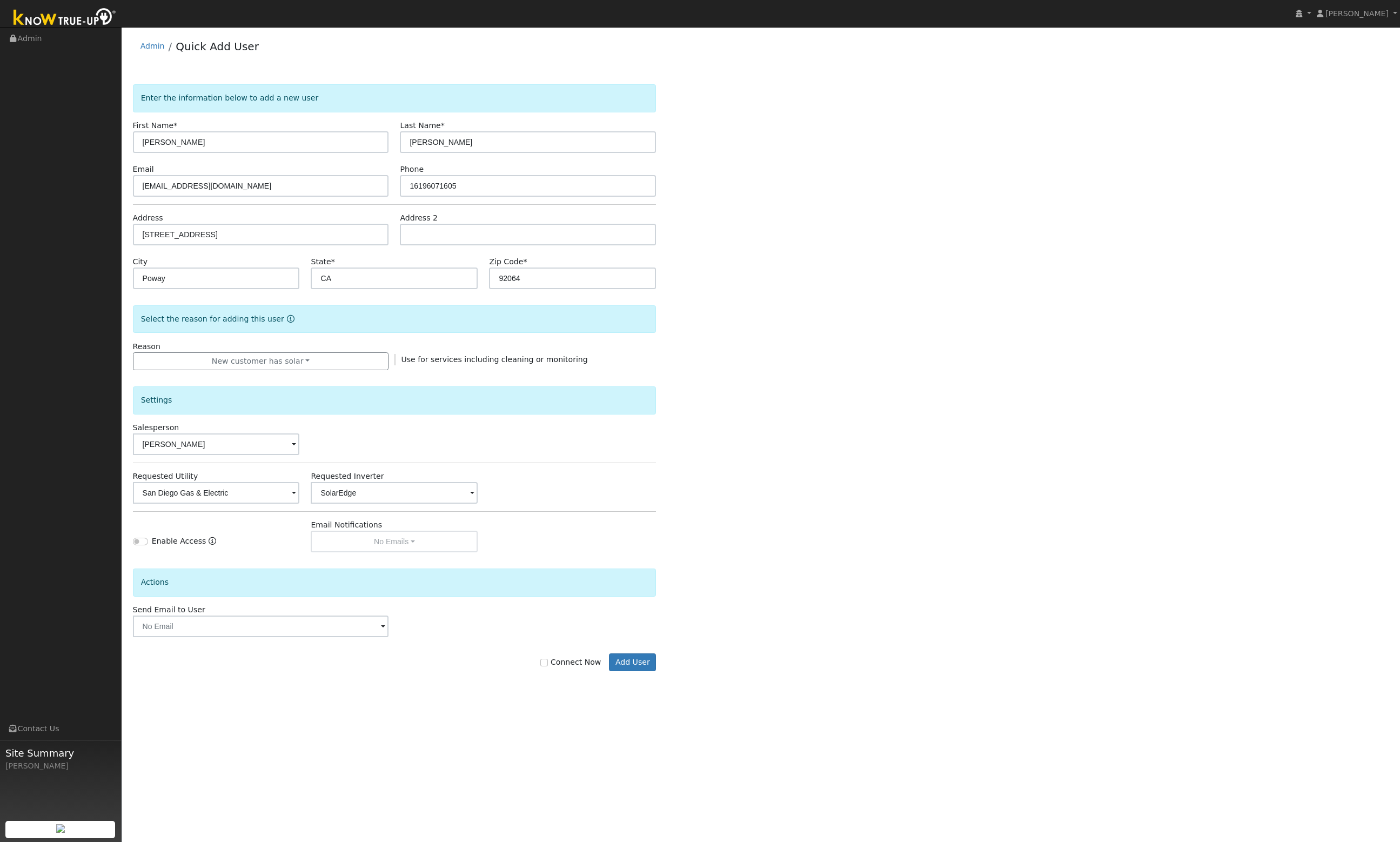
click at [743, 511] on div "Enter the information below to add a new user First Name * Sam Last Name * Hoff…" at bounding box center [761, 388] width 1256 height 608
click at [146, 540] on input "Enable Access" at bounding box center [141, 542] width 15 height 8
checkbox input "true"
click at [225, 625] on input "text" at bounding box center [261, 626] width 256 height 22
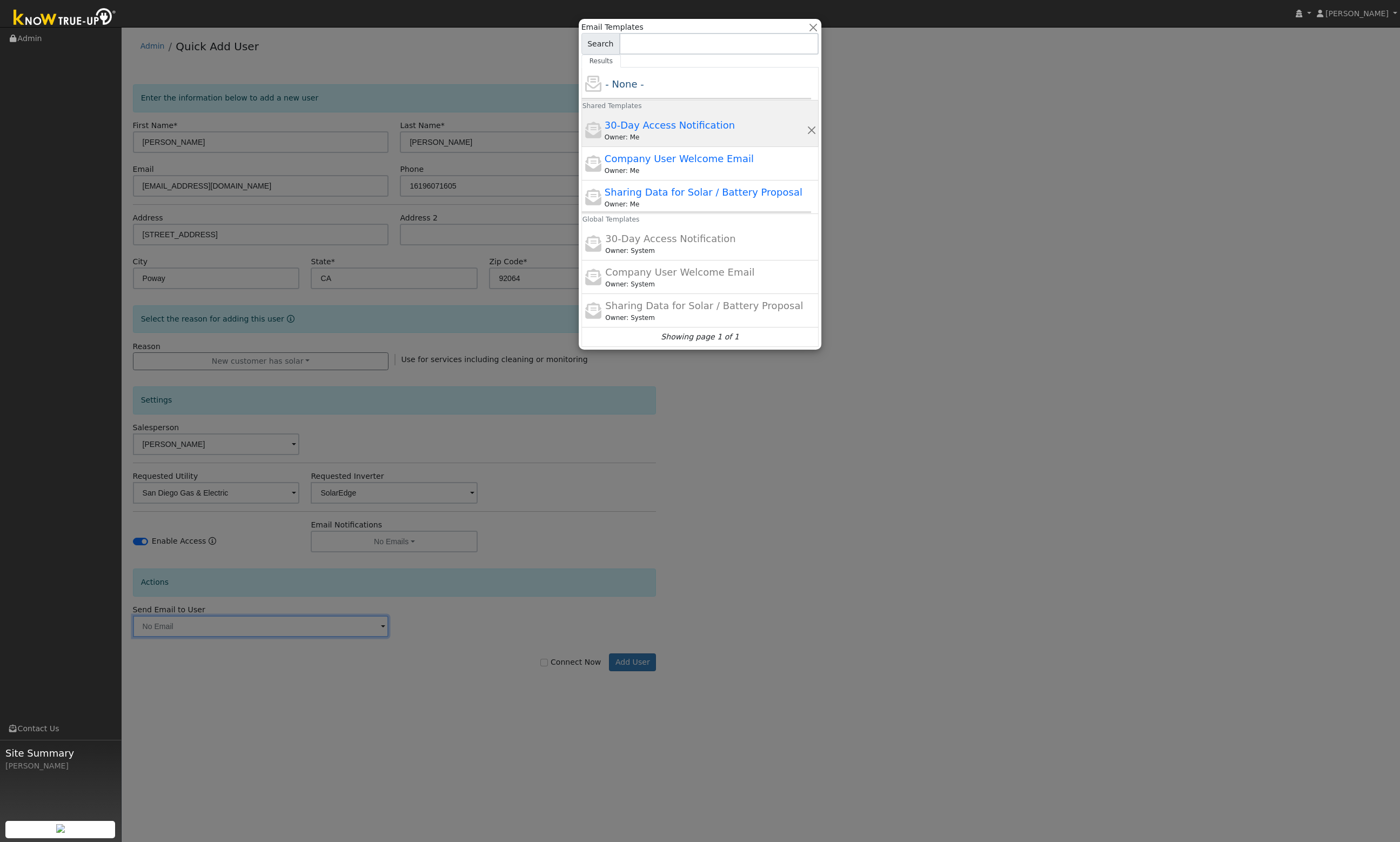
click at [672, 129] on span "30-Day Access Notification" at bounding box center [670, 125] width 130 height 11
type input "30-Day Access Notification"
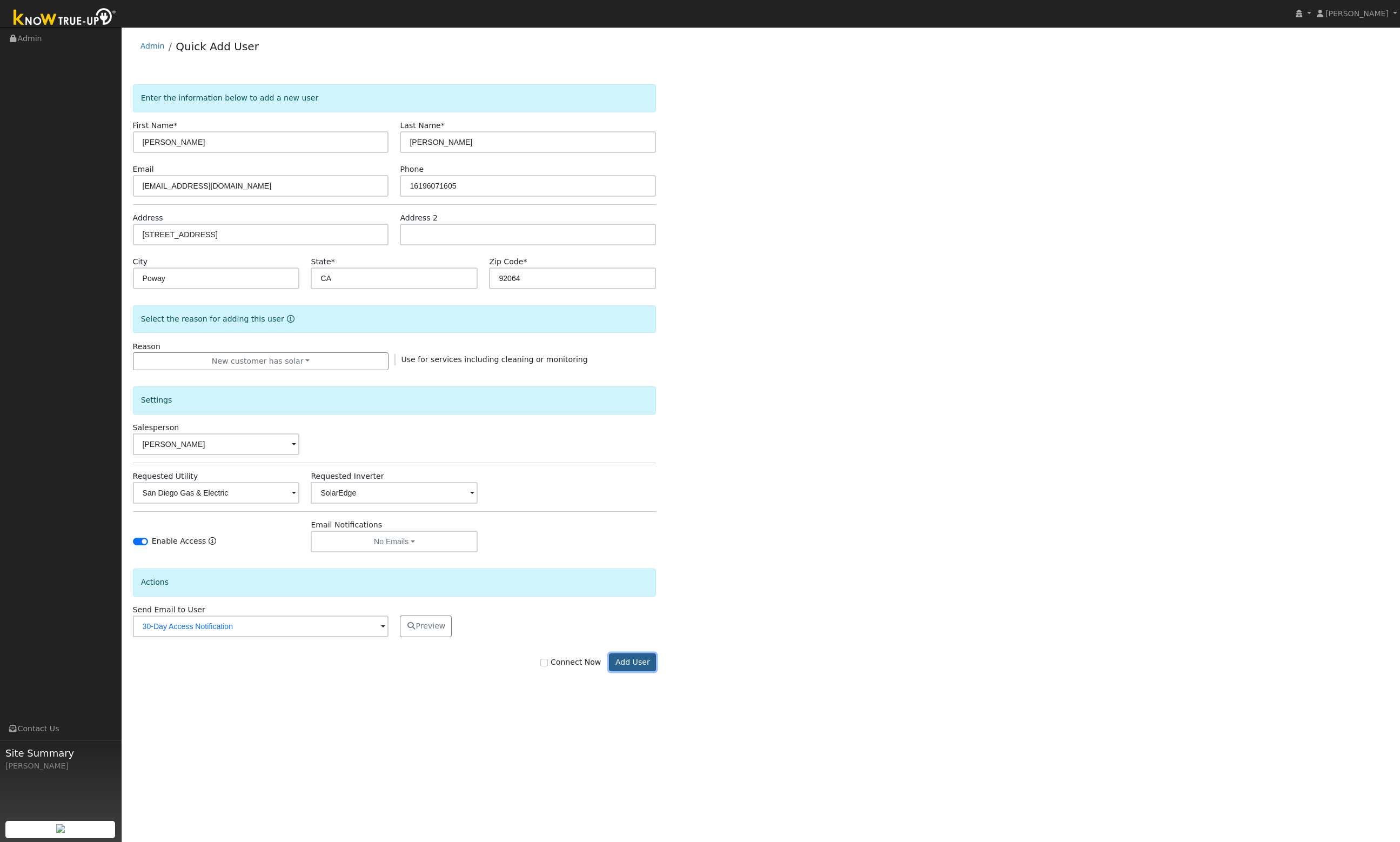
click at [643, 660] on button "Add User" at bounding box center [632, 663] width 47 height 19
